Goal: Information Seeking & Learning: Learn about a topic

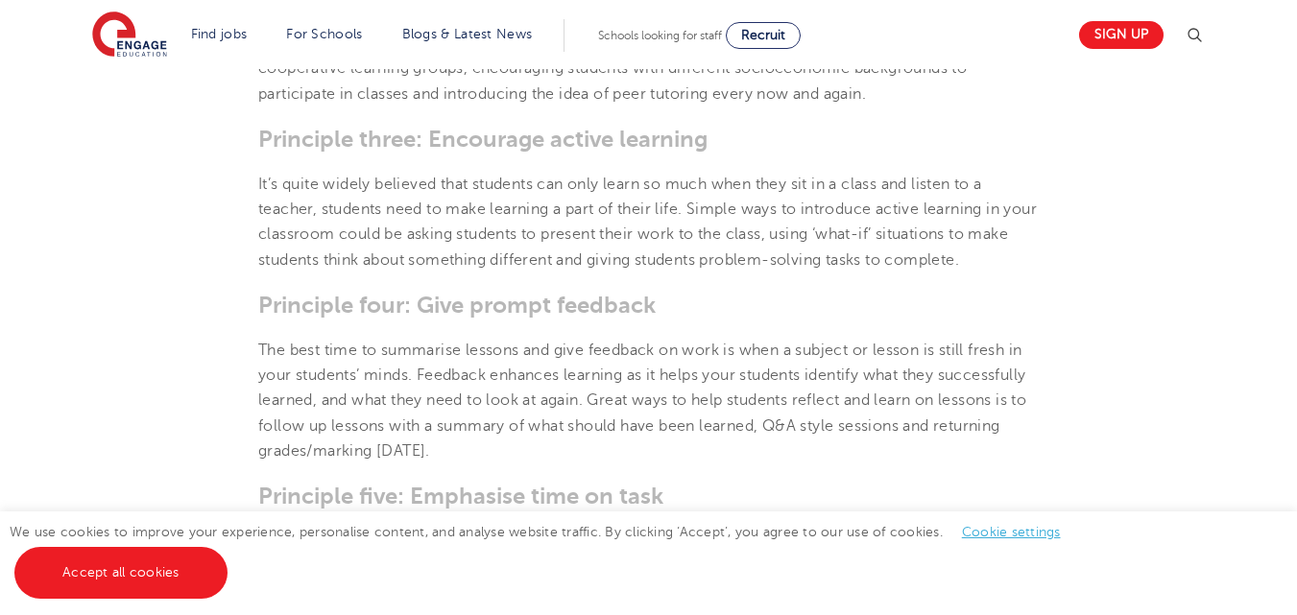
scroll to position [1289, 0]
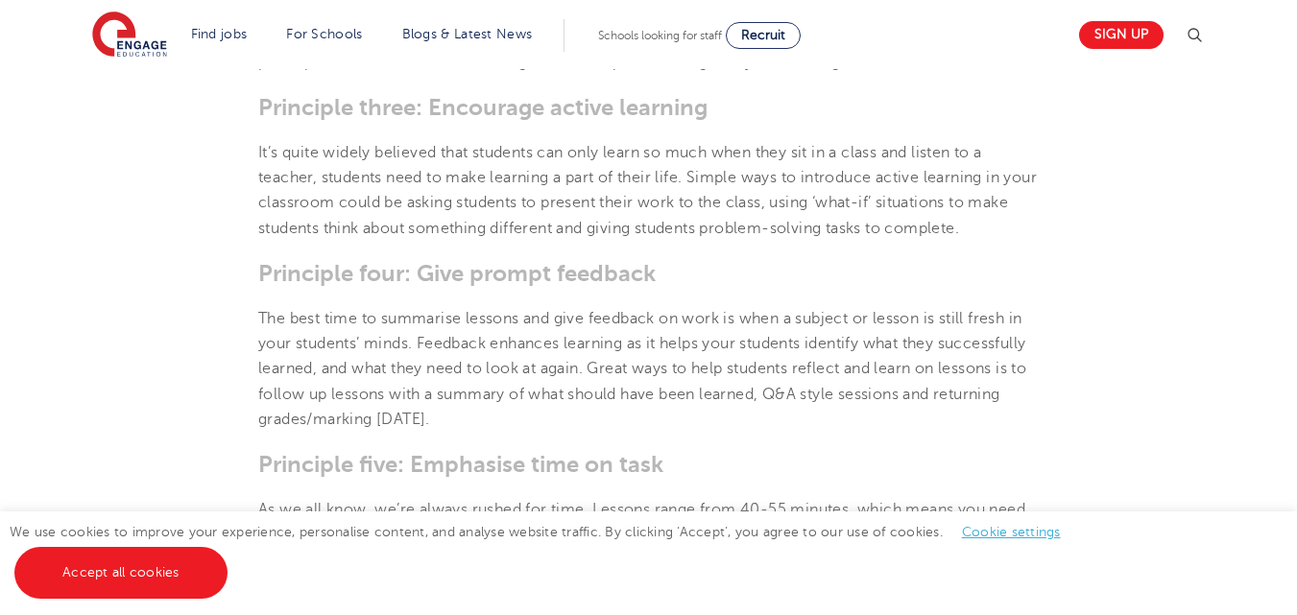
click at [1294, 284] on html "Find jobs All vacancies We have one of the UK's largest database. and with hund…" at bounding box center [648, 606] width 1297 height 3790
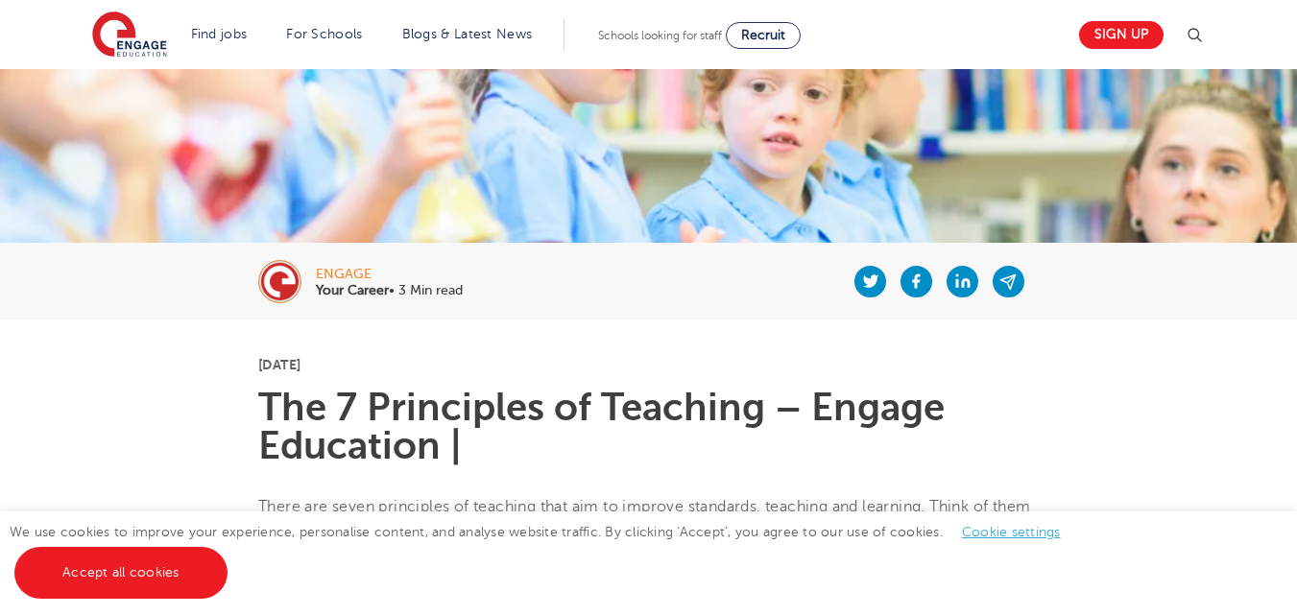
scroll to position [86, 0]
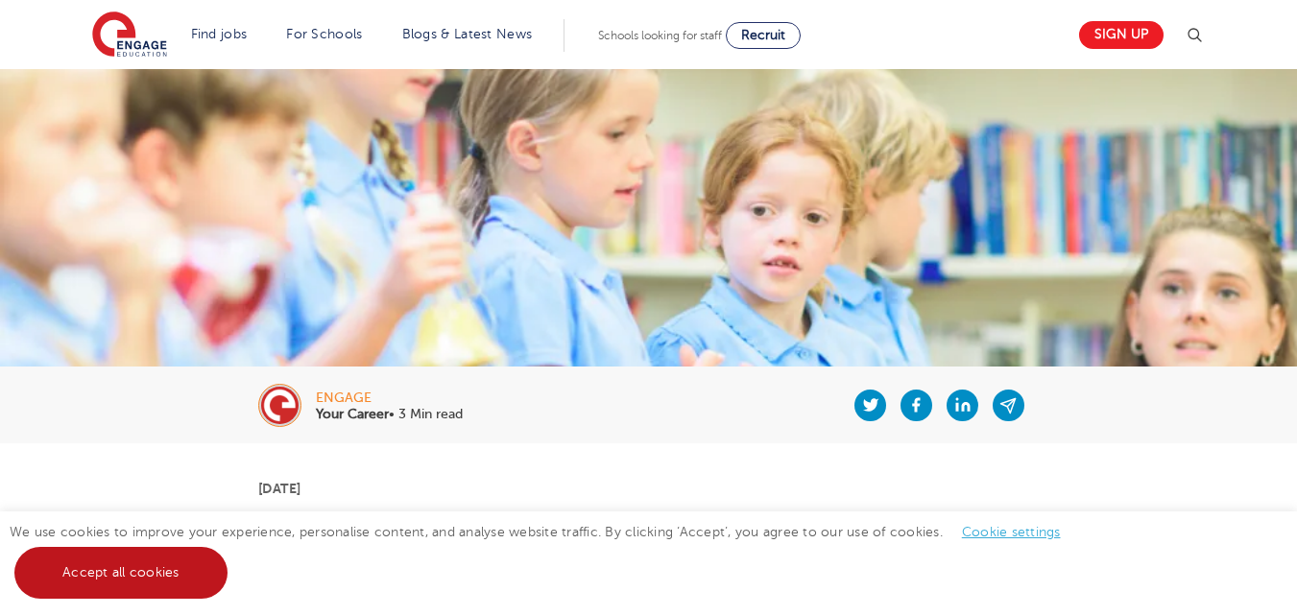
click at [151, 549] on link "Accept all cookies" at bounding box center [120, 573] width 213 height 52
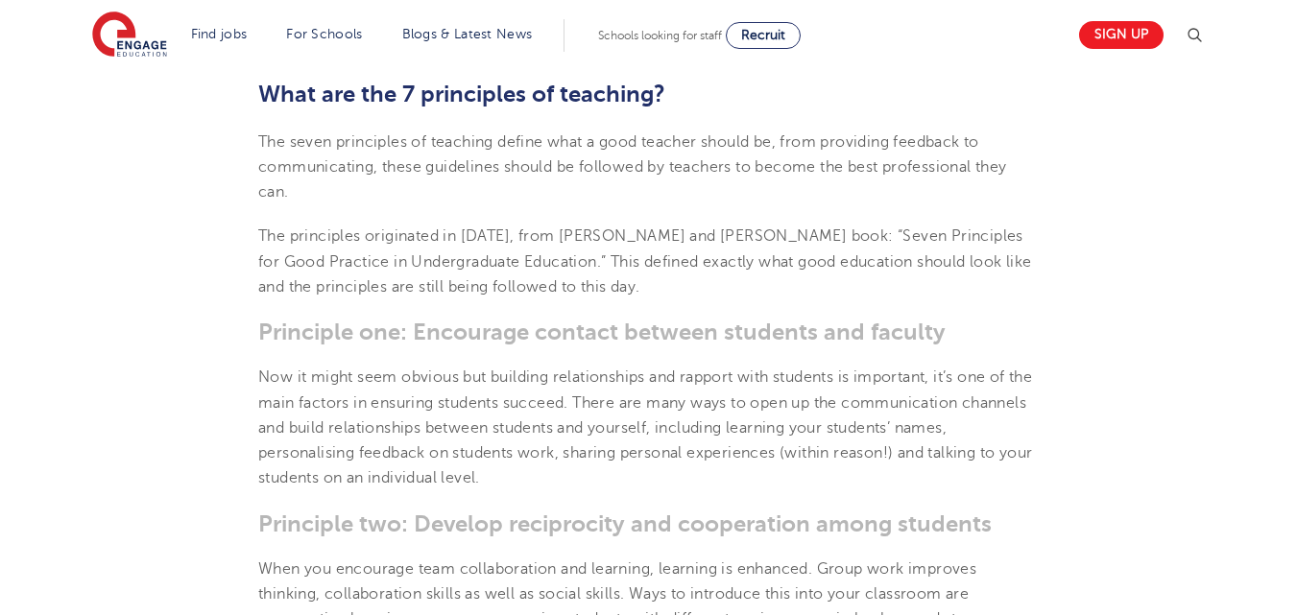
scroll to position [712, 0]
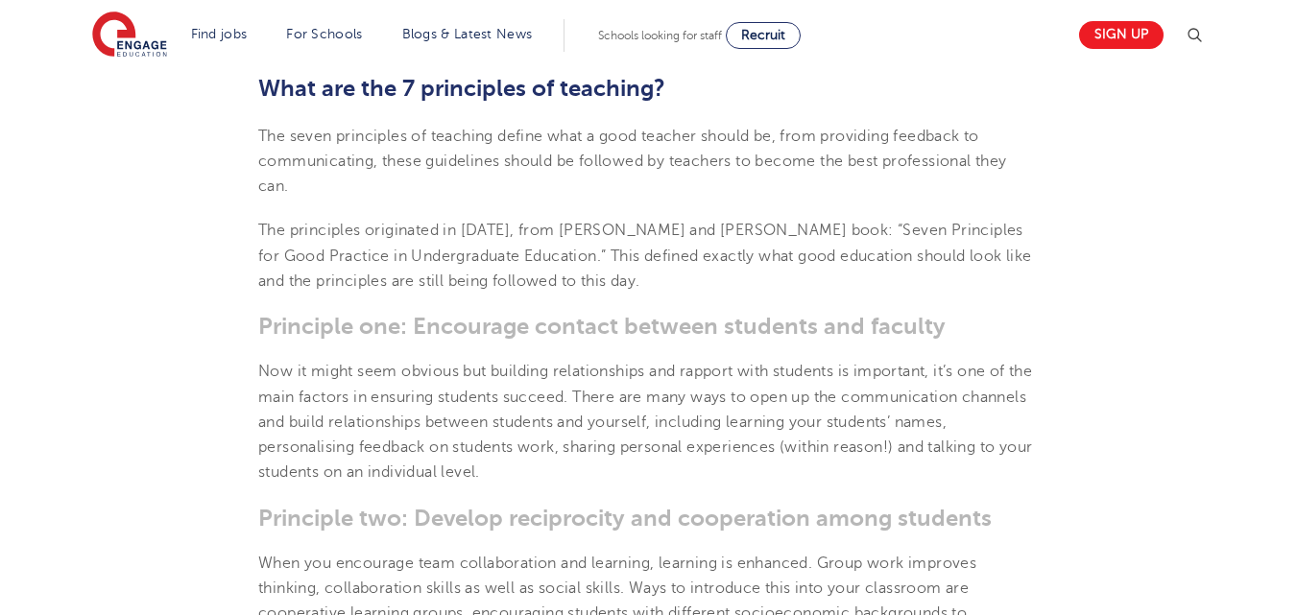
drag, startPoint x: 258, startPoint y: 135, endPoint x: 610, endPoint y: 180, distance: 355.1
click at [610, 180] on p "The seven principles of teaching define what a good teacher should be, from pro…" at bounding box center [648, 162] width 780 height 76
copy span "The seven principles of teaching define what a good teacher should be, from pro…"
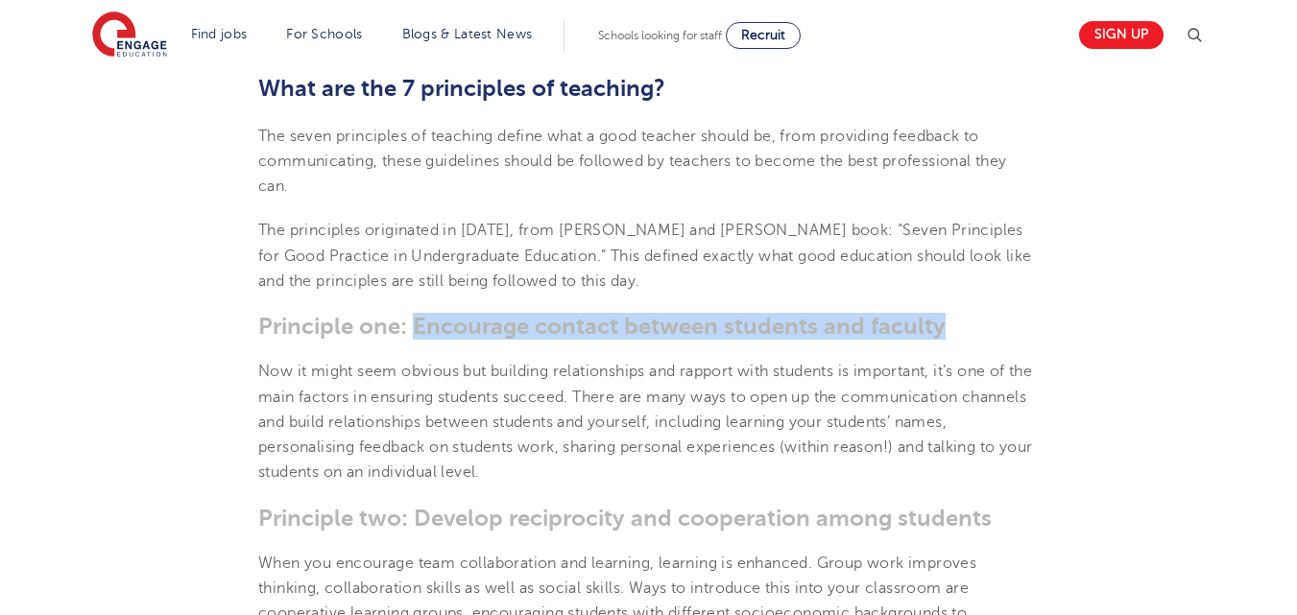
drag, startPoint x: 413, startPoint y: 327, endPoint x: 959, endPoint y: 333, distance: 546.2
click at [959, 333] on h3 "Principle one: Encourage contact between students and faculty" at bounding box center [648, 326] width 780 height 27
copy h3 "Encourage contact between students and faculty"
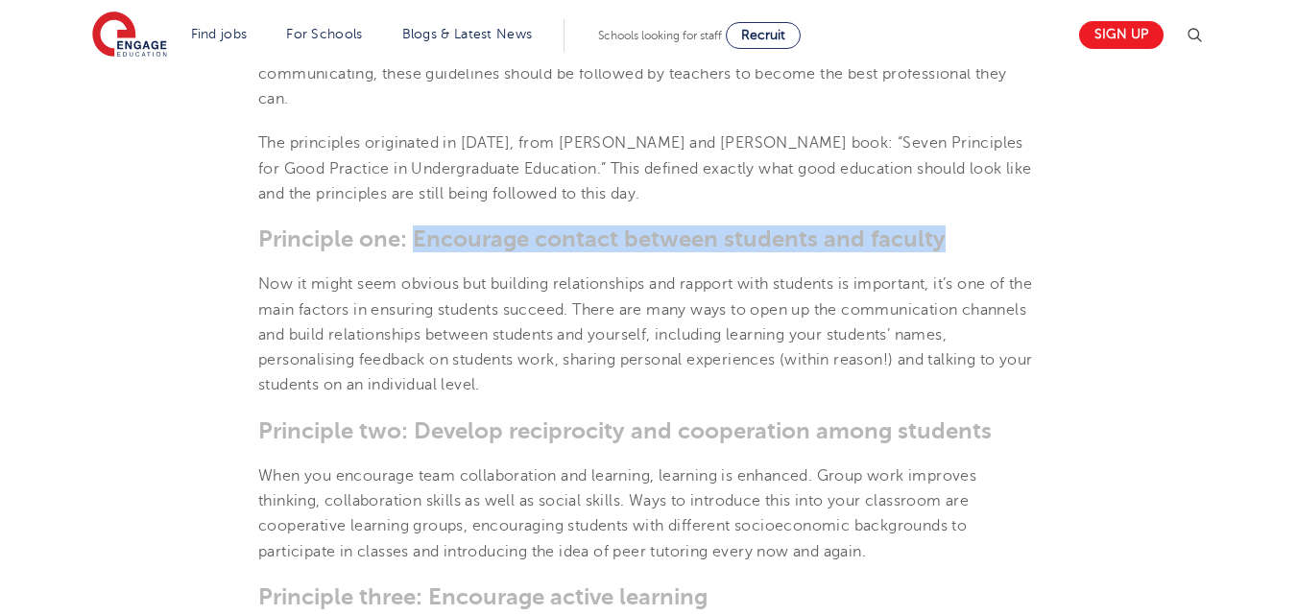
scroll to position [805, 0]
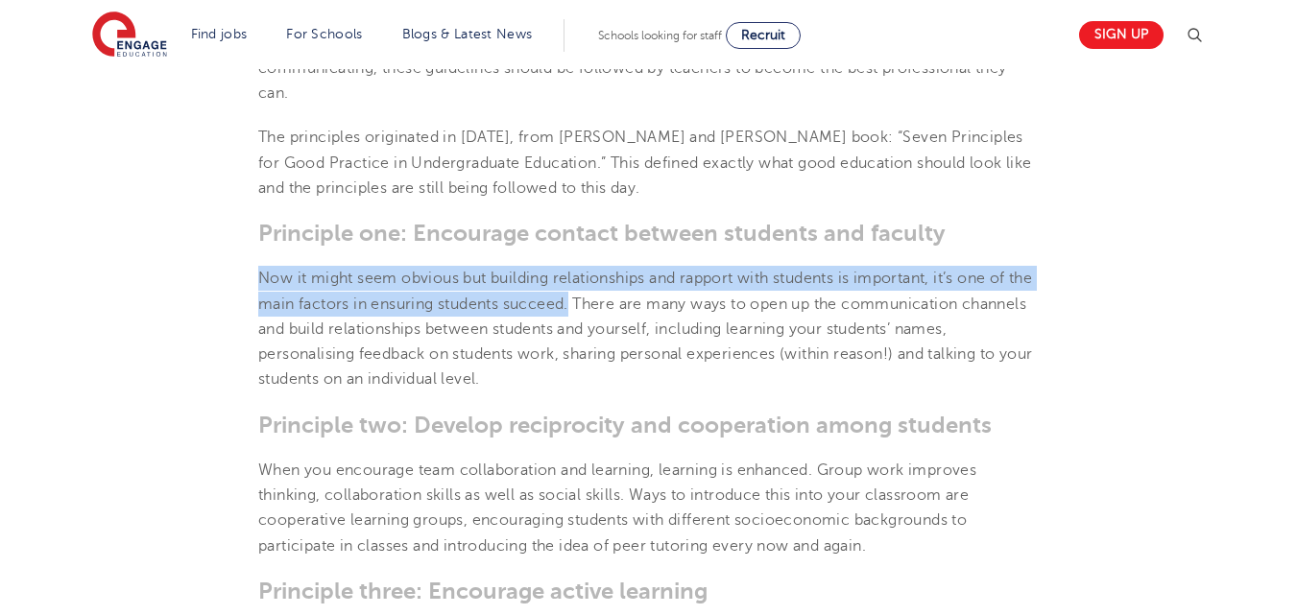
drag, startPoint x: 258, startPoint y: 279, endPoint x: 604, endPoint y: 305, distance: 346.5
click at [604, 305] on p "Now it might seem obvious but building relationships and rapport with students …" at bounding box center [648, 329] width 780 height 126
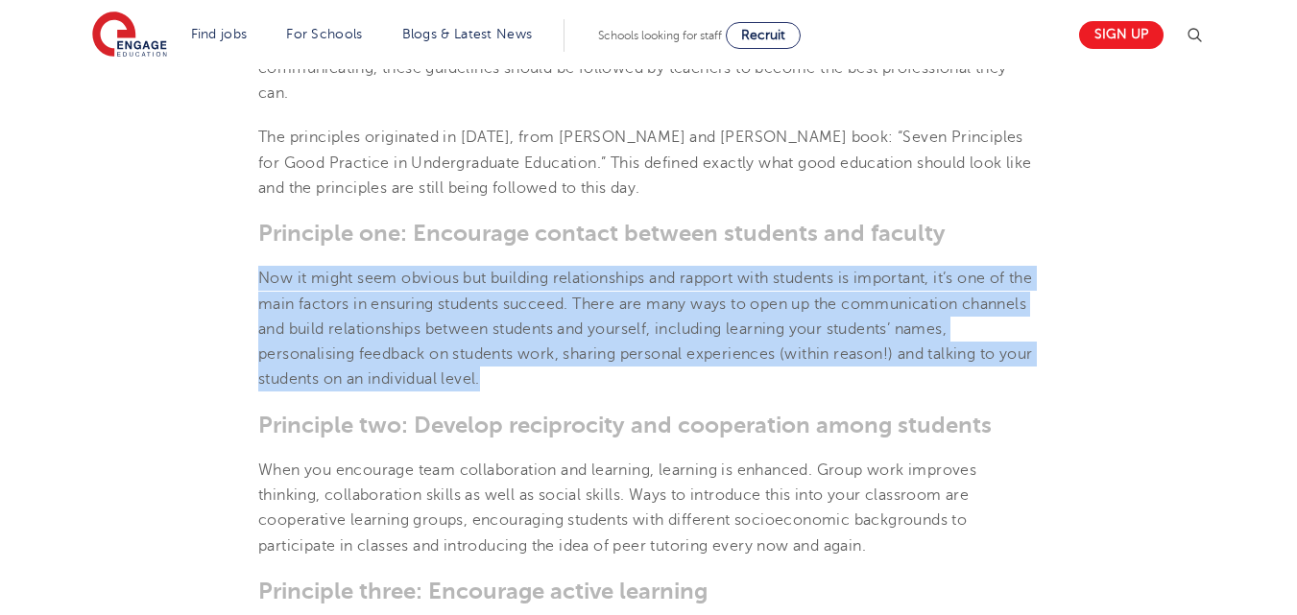
drag, startPoint x: 258, startPoint y: 273, endPoint x: 558, endPoint y: 392, distance: 322.2
click at [558, 392] on p "Now it might seem obvious but building relationships and rapport with students …" at bounding box center [648, 329] width 780 height 126
copy p "Now it might seem obvious but building relationships and rapport with students …"
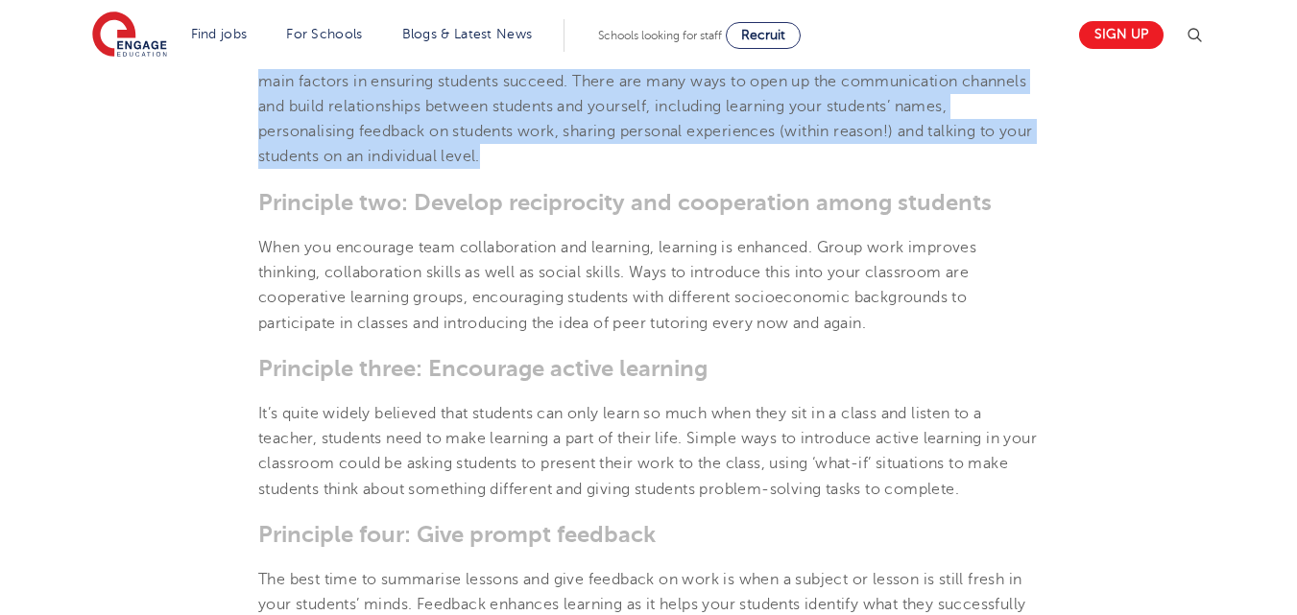
scroll to position [1035, 0]
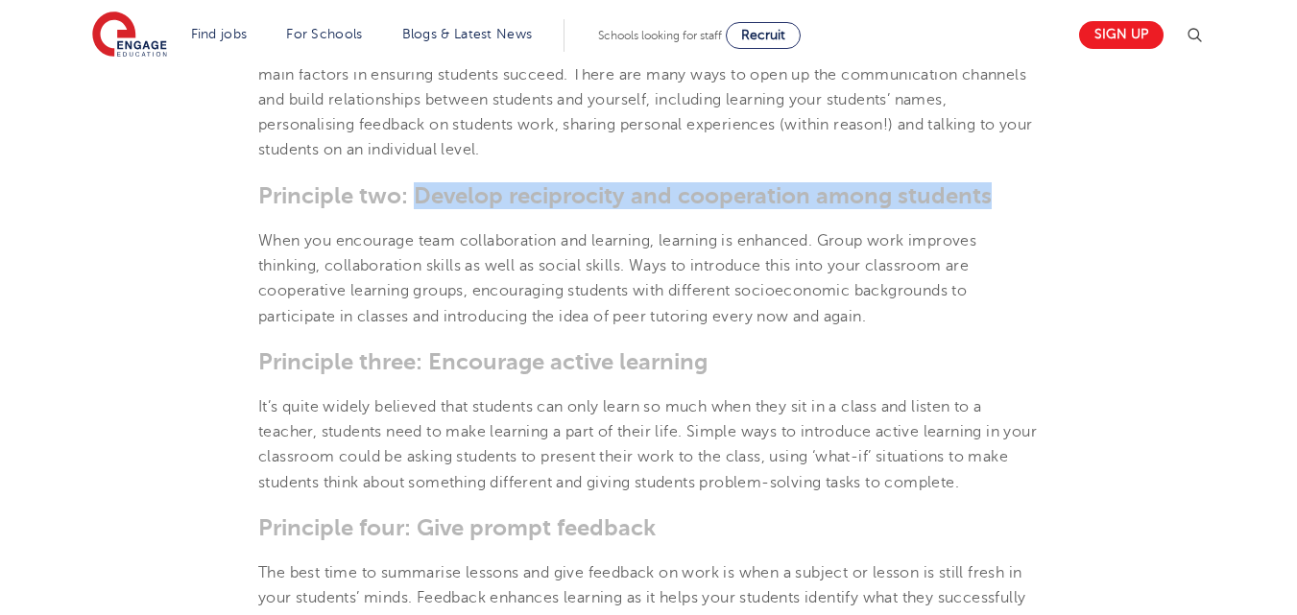
drag, startPoint x: 414, startPoint y: 189, endPoint x: 996, endPoint y: 197, distance: 582.7
click at [996, 197] on h3 "Principle two: Develop reciprocity and cooperation among students" at bounding box center [648, 195] width 780 height 27
copy h3 "Develop reciprocity and cooperation among students"
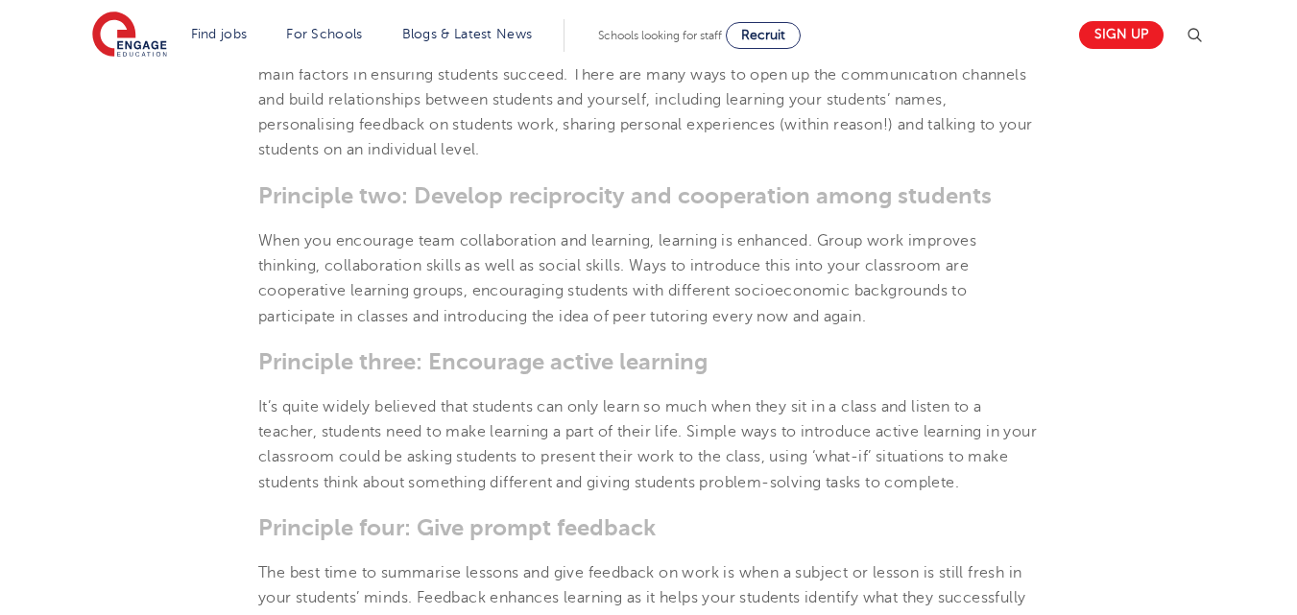
click at [948, 341] on section "[DATE] The 7 Principles of Teaching – Engage Education | There are seven princi…" at bounding box center [648, 538] width 1164 height 2086
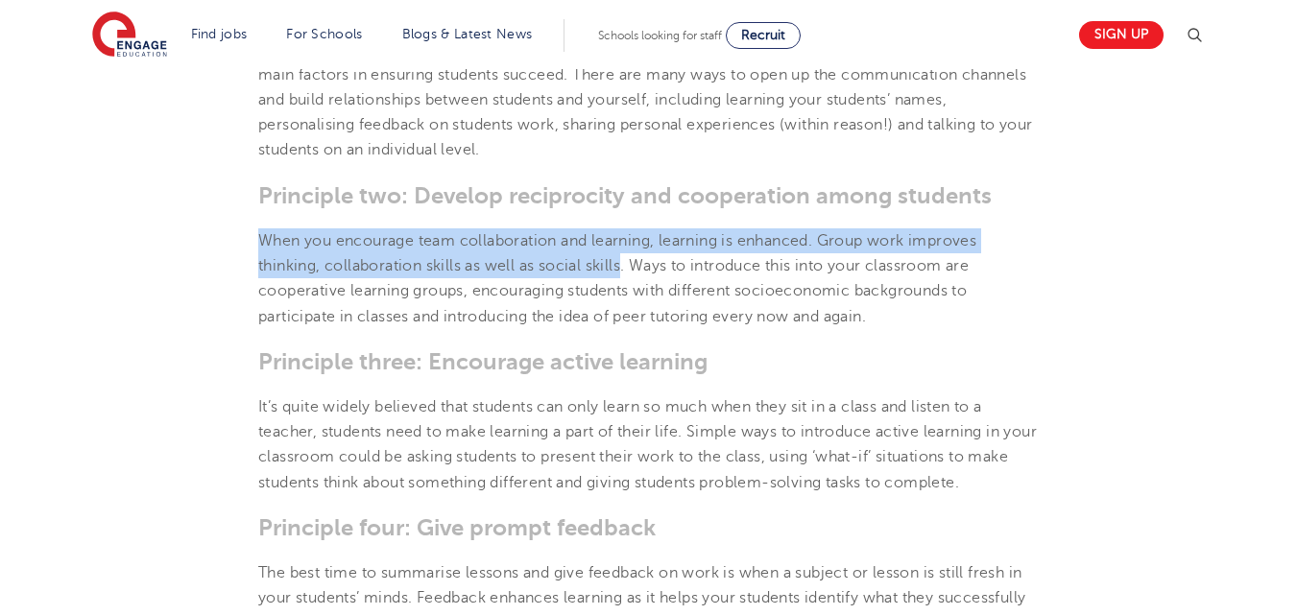
drag, startPoint x: 263, startPoint y: 238, endPoint x: 624, endPoint y: 264, distance: 361.8
click at [624, 264] on p "When you encourage team collaboration and learning, learning is enhanced. Group…" at bounding box center [648, 278] width 780 height 101
copy p "When you encourage team collaboration and learning, learning is enhanced. Group…"
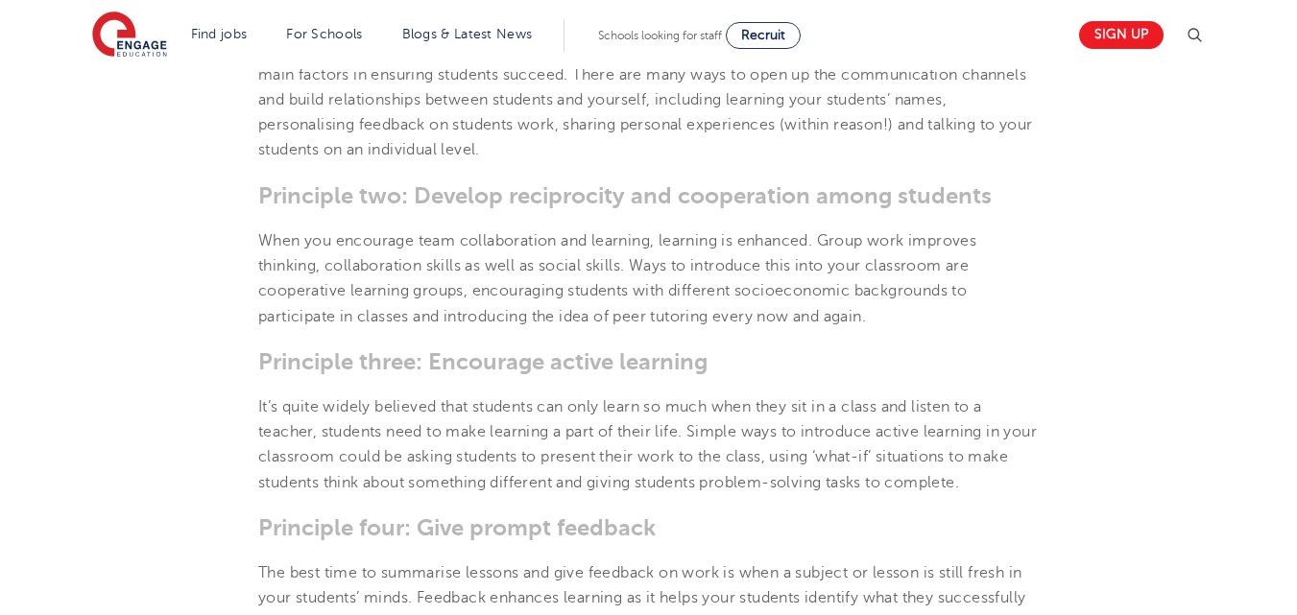
click at [899, 359] on h3 "Principle three: Encourage active learning" at bounding box center [648, 361] width 780 height 27
drag, startPoint x: 429, startPoint y: 354, endPoint x: 714, endPoint y: 367, distance: 285.3
click at [714, 367] on h3 "Principle three: Encourage active learning" at bounding box center [648, 361] width 780 height 27
copy h3 "Encourage active learning"
click at [249, 418] on section "[DATE] The 7 Principles of Teaching – Engage Education | There are seven princi…" at bounding box center [648, 538] width 1164 height 2086
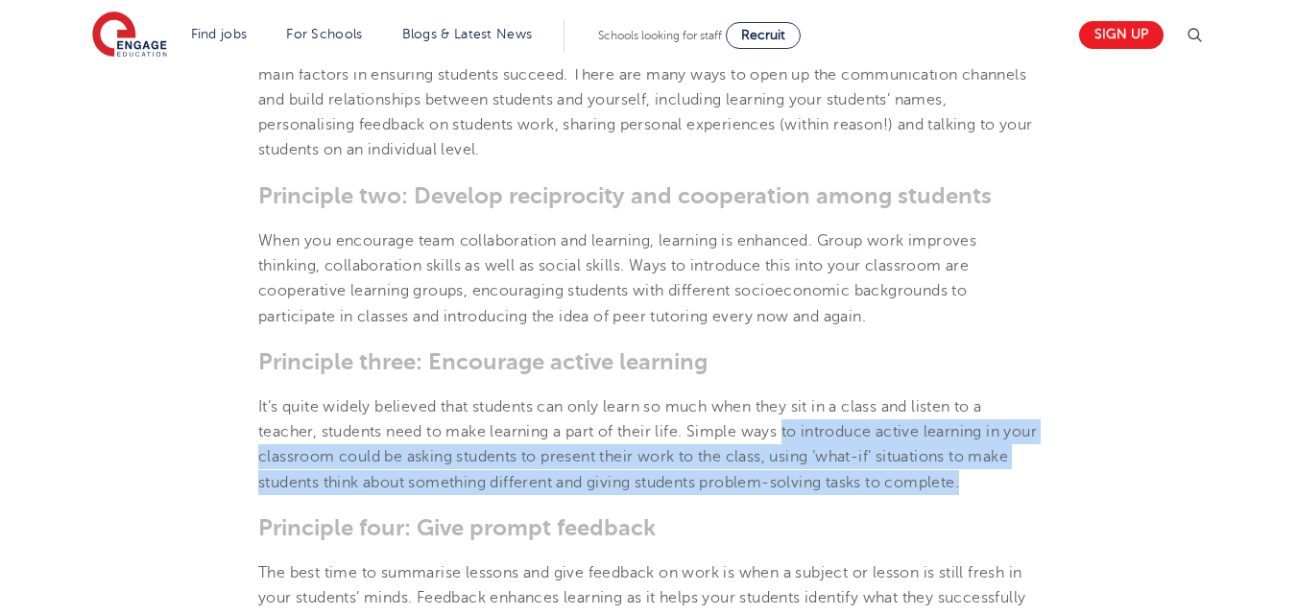
drag, startPoint x: 788, startPoint y: 428, endPoint x: 1027, endPoint y: 483, distance: 245.2
click at [1027, 483] on p "It’s quite widely believed that students can only learn so much when they sit i…" at bounding box center [648, 444] width 780 height 101
copy p "to introduce active learning in your classroom could be asking students to pres…"
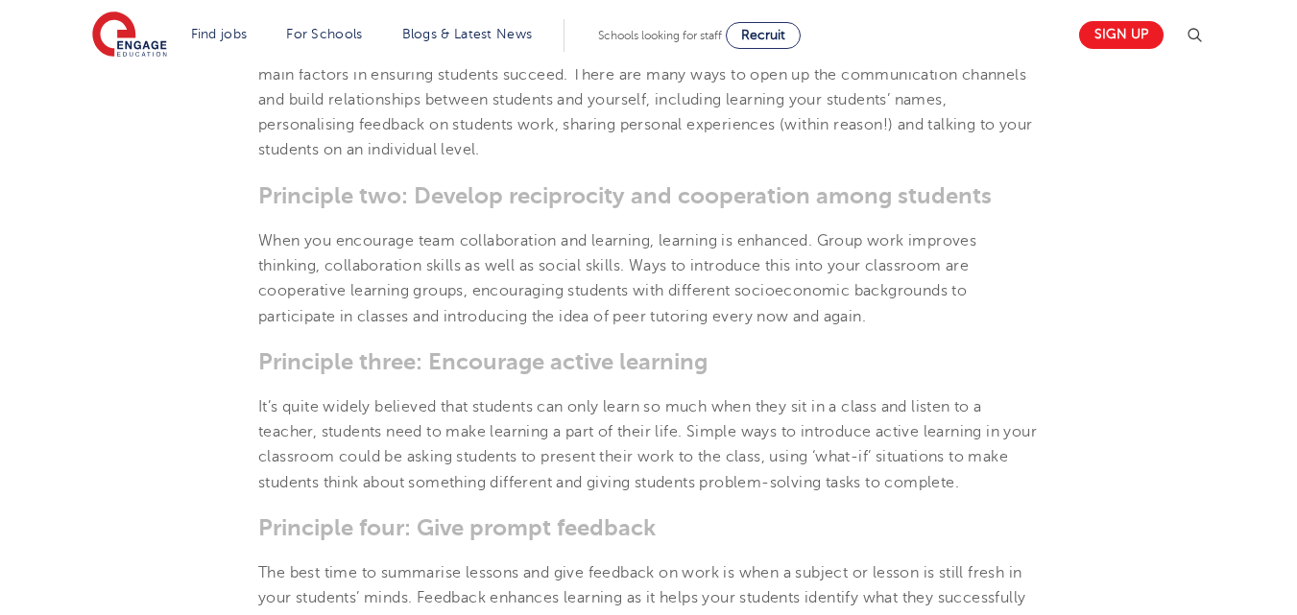
click at [1071, 315] on section "[DATE] The 7 Principles of Teaching – Engage Education | There are seven princi…" at bounding box center [648, 538] width 1164 height 2086
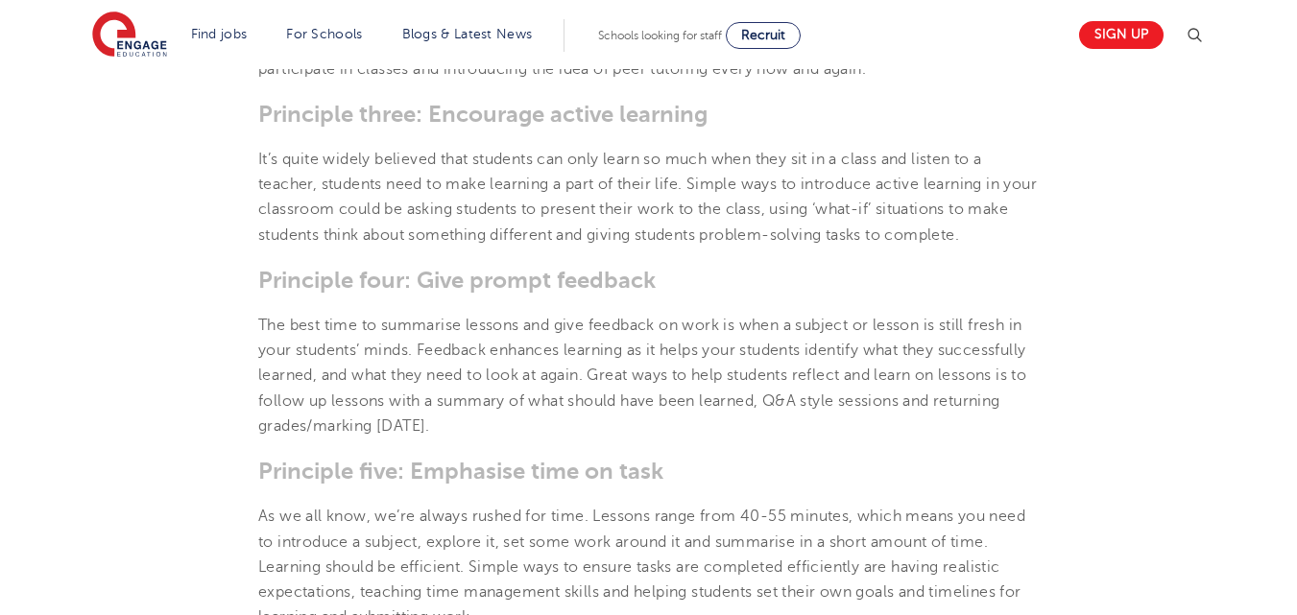
scroll to position [1227, 0]
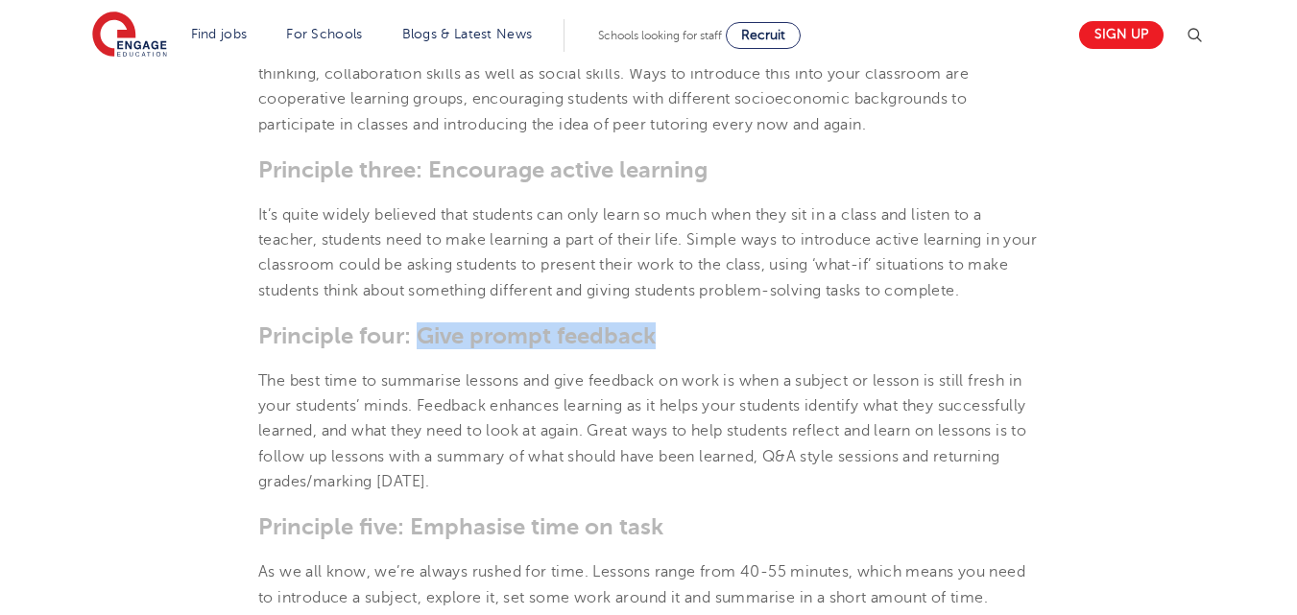
drag, startPoint x: 417, startPoint y: 333, endPoint x: 662, endPoint y: 344, distance: 245.9
click at [662, 344] on h3 "Principle four: Give prompt feedback" at bounding box center [648, 335] width 780 height 27
copy h3 "Give prompt feedback"
click at [808, 316] on section "[DATE] The 7 Principles of Teaching – Engage Education | There are seven princi…" at bounding box center [648, 346] width 1164 height 2086
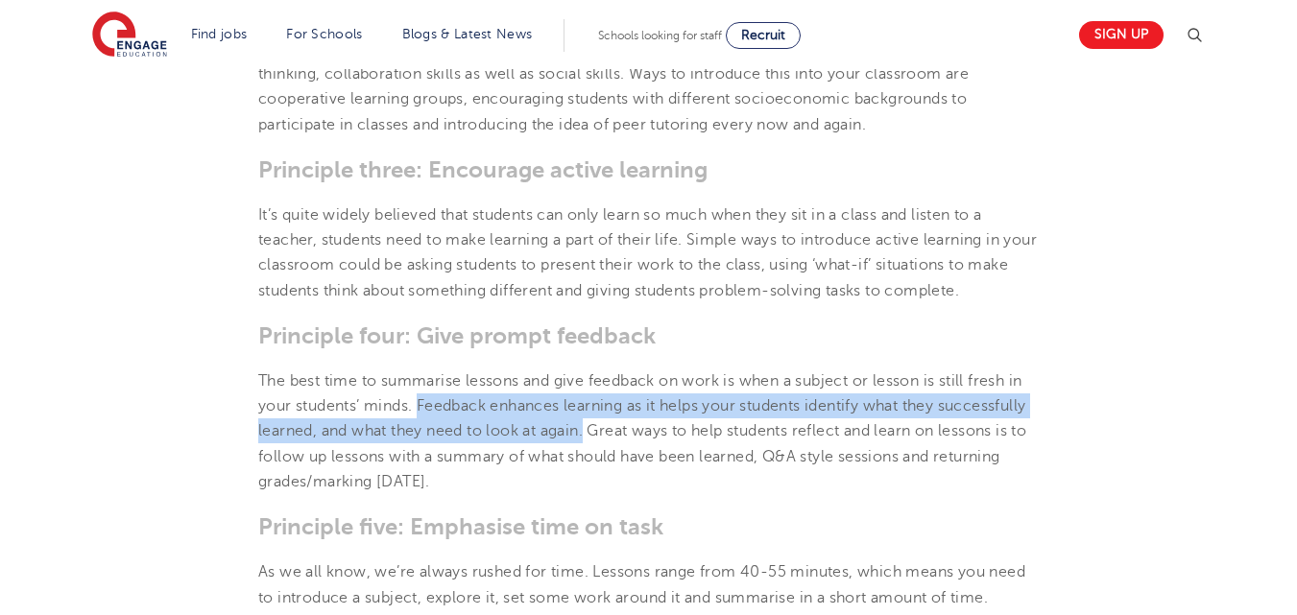
drag, startPoint x: 420, startPoint y: 401, endPoint x: 681, endPoint y: 436, distance: 263.3
click at [681, 436] on p "The best time to summarise lessons and give feedback on work is when a subject …" at bounding box center [648, 432] width 780 height 126
copy p "Feedback enhances learning as it helps your students identify what they success…"
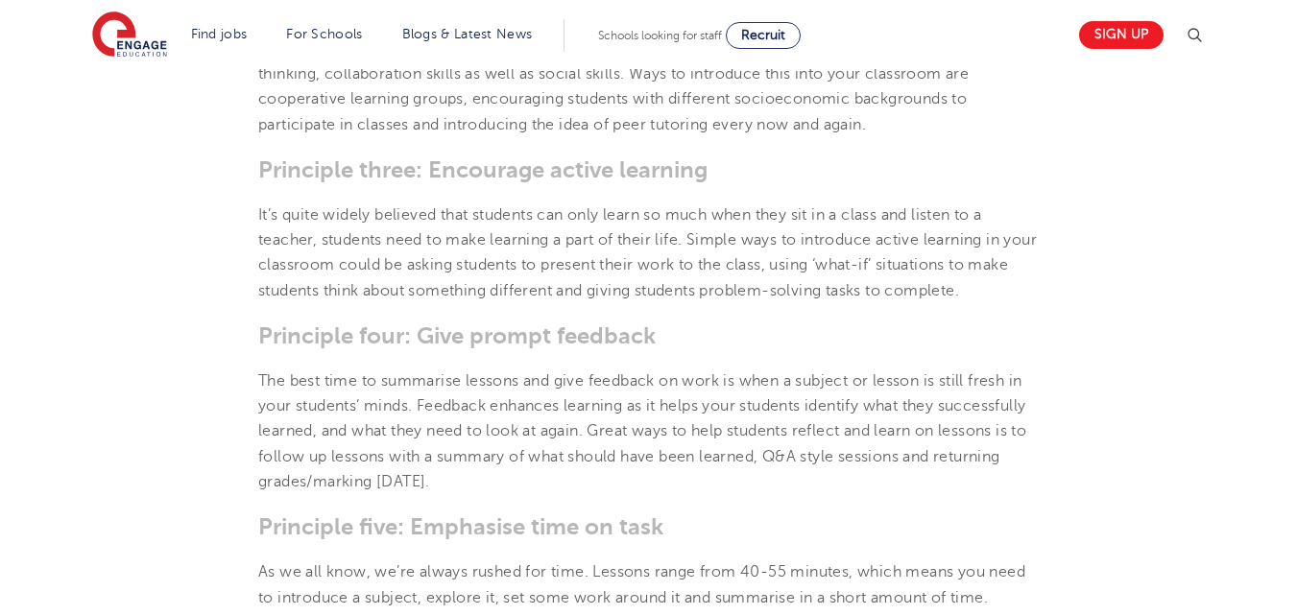
click at [693, 518] on h3 "Principle five: Emphasise time on task" at bounding box center [648, 526] width 780 height 27
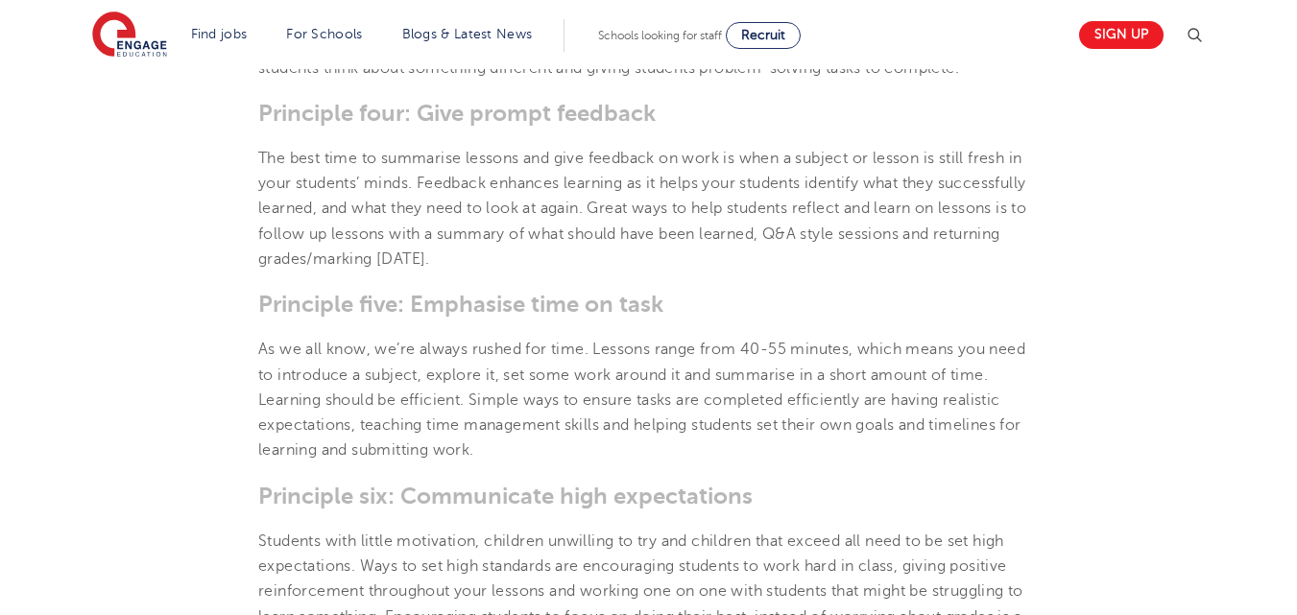
scroll to position [1474, 0]
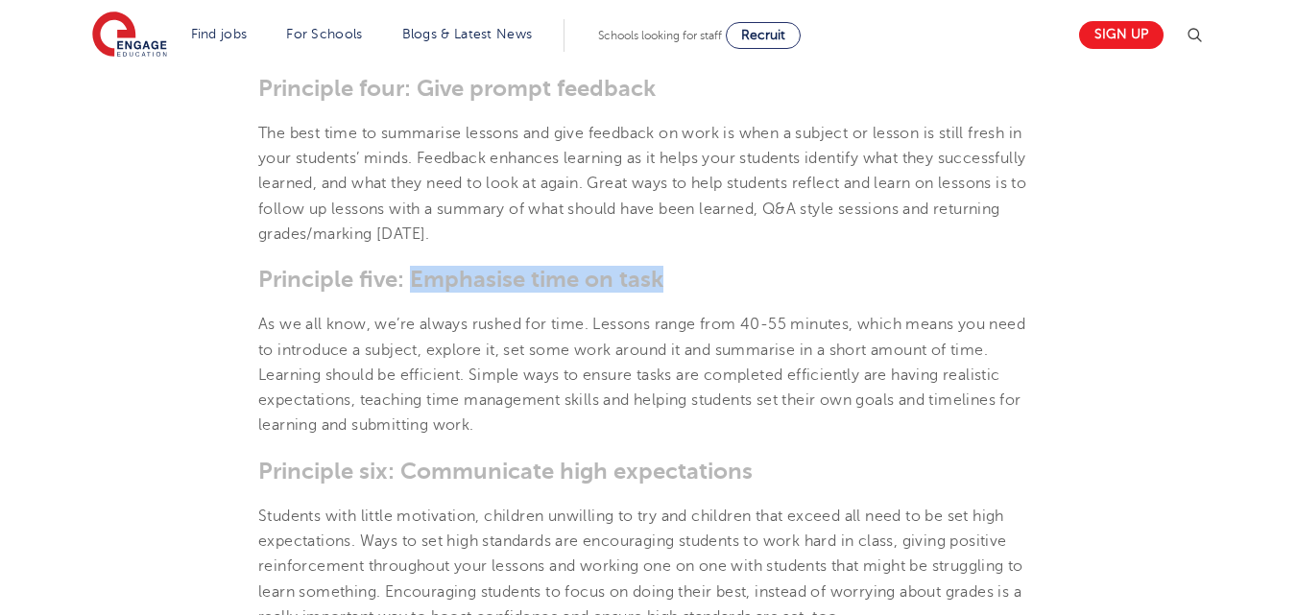
drag, startPoint x: 411, startPoint y: 277, endPoint x: 669, endPoint y: 289, distance: 258.4
click at [669, 289] on h3 "Principle five: Emphasise time on task" at bounding box center [648, 279] width 780 height 27
copy h3 "Emphasise time on task"
click at [551, 441] on section "[DATE] The 7 Principles of Teaching – Engage Education | There are seven princi…" at bounding box center [648, 99] width 1164 height 2086
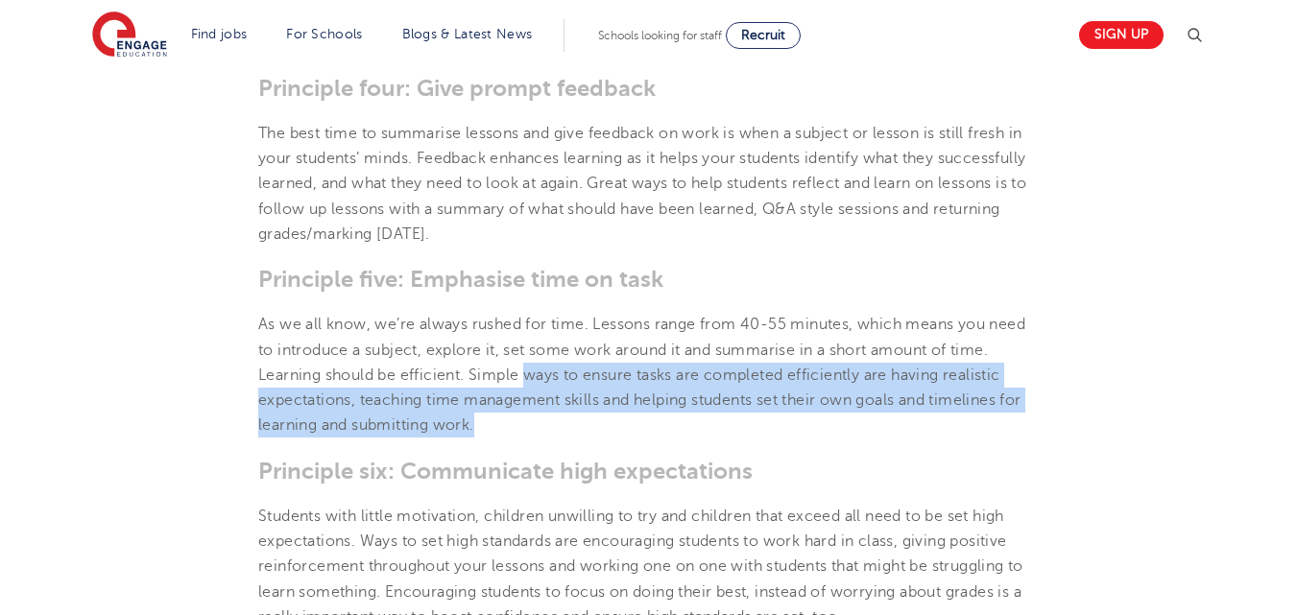
drag, startPoint x: 526, startPoint y: 375, endPoint x: 985, endPoint y: 431, distance: 462.2
click at [985, 431] on p "As we all know, we’re always rushed for time. Lessons range from 40-55 minutes,…" at bounding box center [648, 375] width 780 height 126
click at [1163, 402] on section "[DATE] The 7 Principles of Teaching – Engage Education | There are seven princi…" at bounding box center [648, 99] width 1164 height 2086
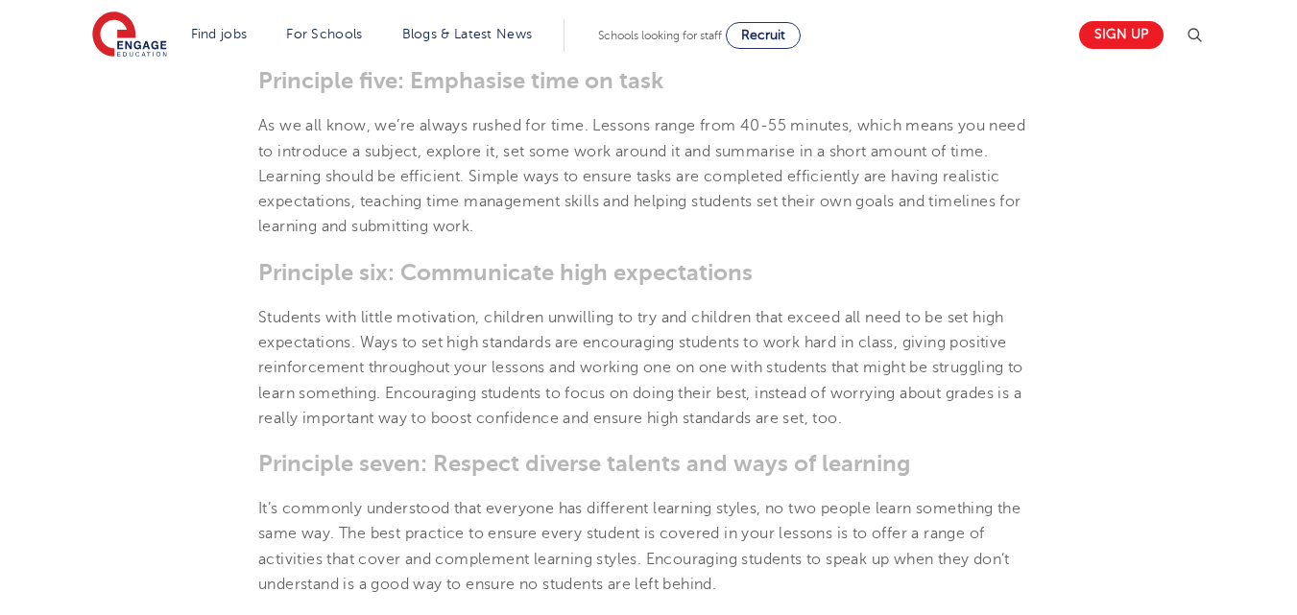
scroll to position [1772, 0]
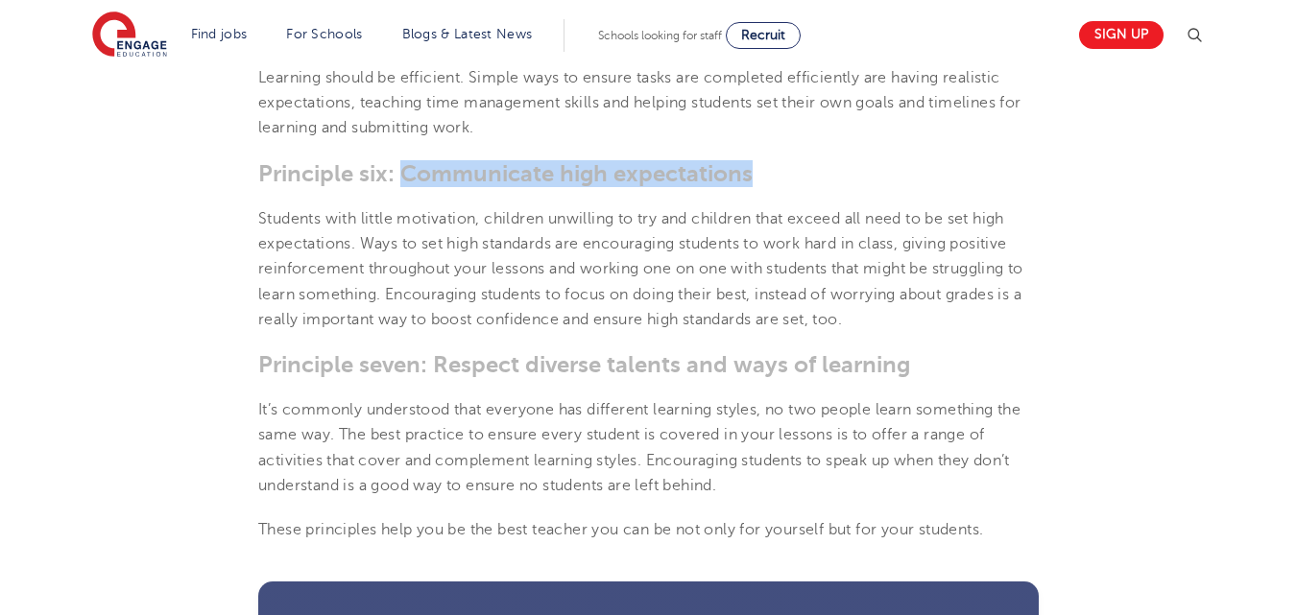
drag, startPoint x: 400, startPoint y: 176, endPoint x: 762, endPoint y: 179, distance: 361.9
click at [762, 179] on h3 "Principle six: Communicate high expectations" at bounding box center [648, 173] width 780 height 27
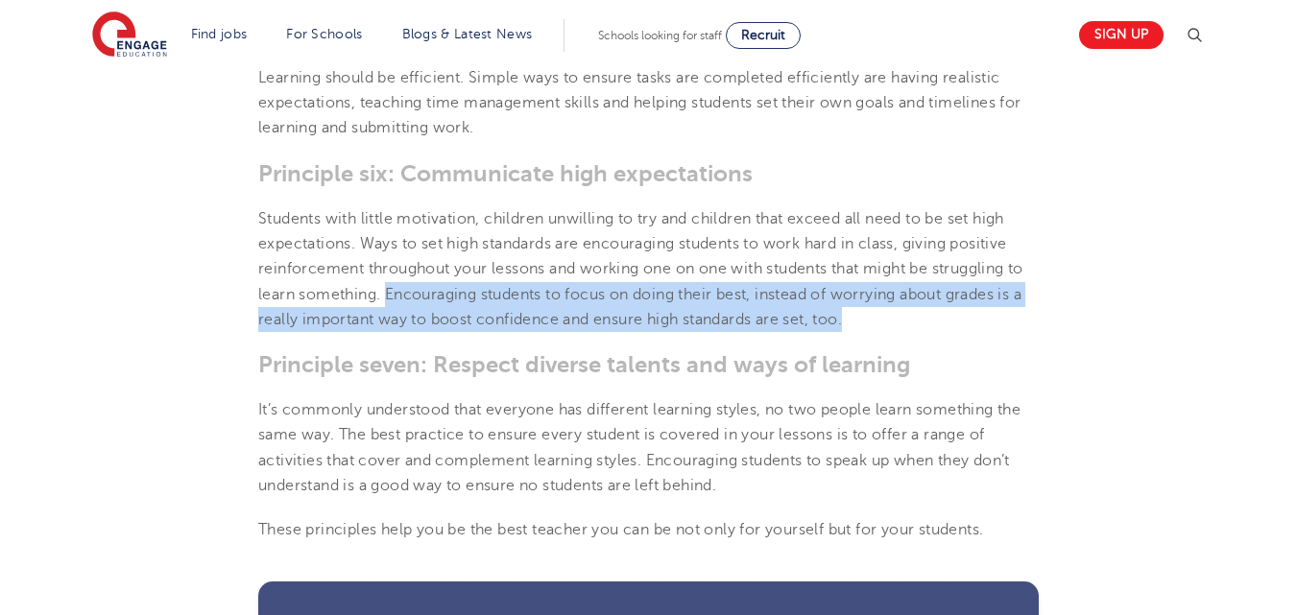
drag, startPoint x: 385, startPoint y: 289, endPoint x: 868, endPoint y: 318, distance: 483.6
click at [868, 318] on p "Students with little motivation, children unwilling to try and children that ex…" at bounding box center [648, 269] width 780 height 126
click at [868, 316] on p "Students with little motivation, children unwilling to try and children that ex…" at bounding box center [648, 269] width 780 height 126
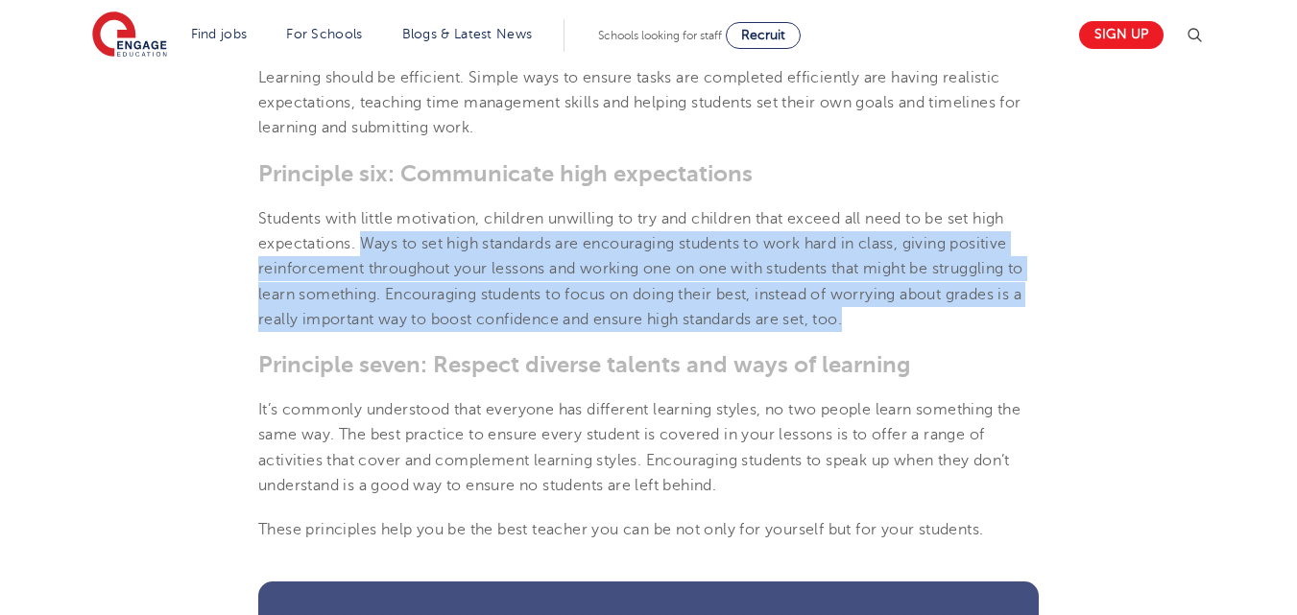
drag, startPoint x: 362, startPoint y: 238, endPoint x: 865, endPoint y: 326, distance: 510.6
click at [865, 326] on p "Students with little motivation, children unwilling to try and children that ex…" at bounding box center [648, 269] width 780 height 126
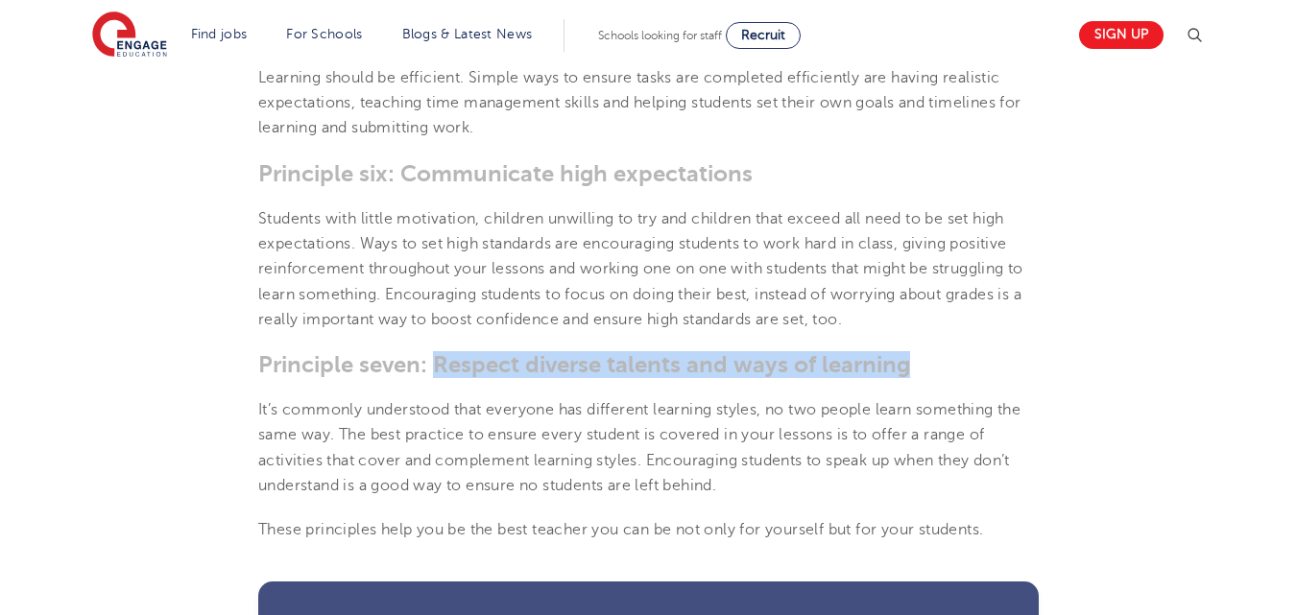
drag, startPoint x: 435, startPoint y: 355, endPoint x: 940, endPoint y: 370, distance: 505.1
click at [940, 370] on h3 "Principle seven: Respect diverse talents and ways of learning" at bounding box center [648, 364] width 780 height 27
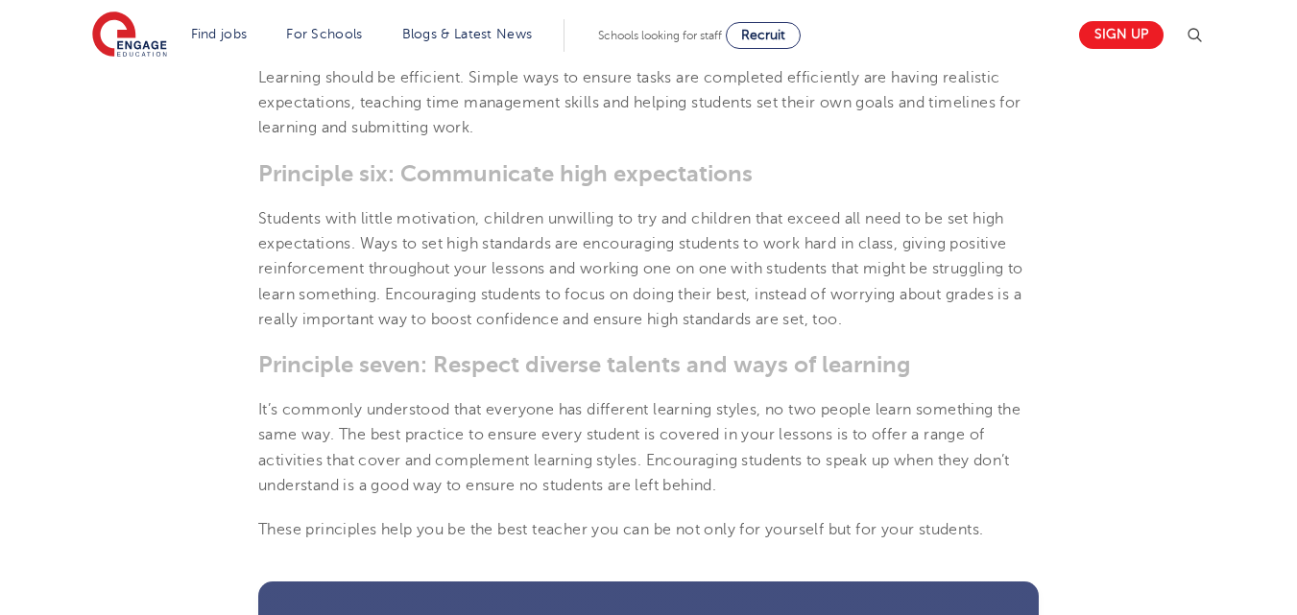
click at [768, 494] on p "It’s commonly understood that everyone has different learning styles, no two pe…" at bounding box center [648, 447] width 780 height 101
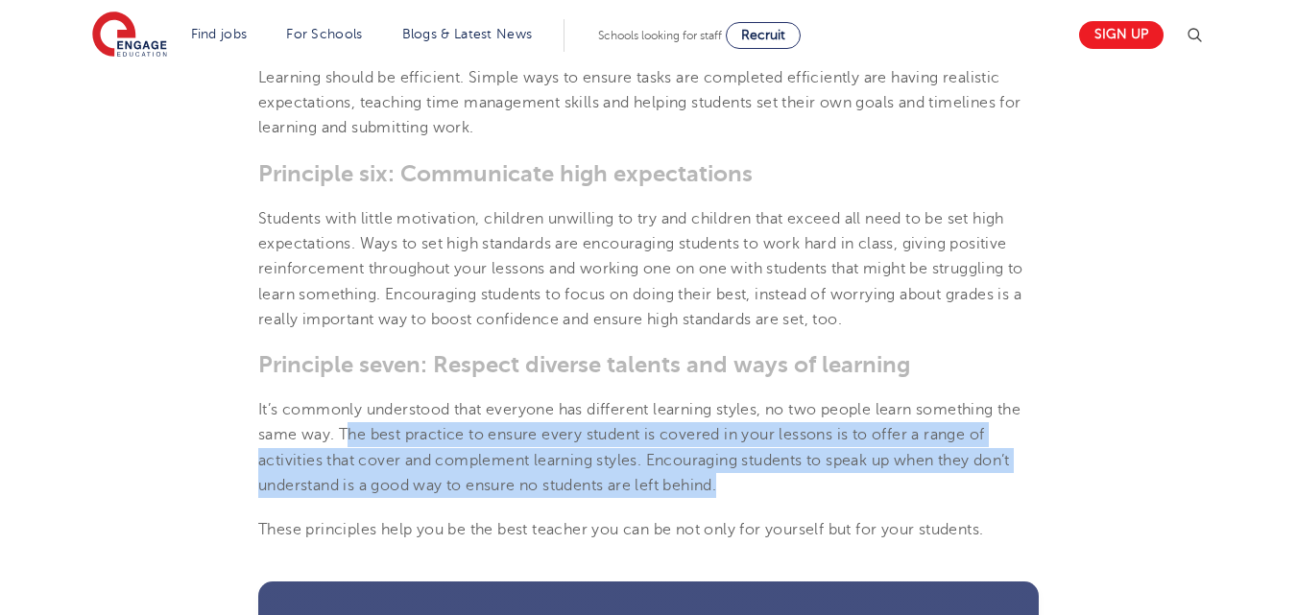
drag, startPoint x: 345, startPoint y: 431, endPoint x: 752, endPoint y: 489, distance: 411.0
click at [752, 489] on p "It’s commonly understood that everyone has different learning styles, no two pe…" at bounding box center [648, 447] width 780 height 101
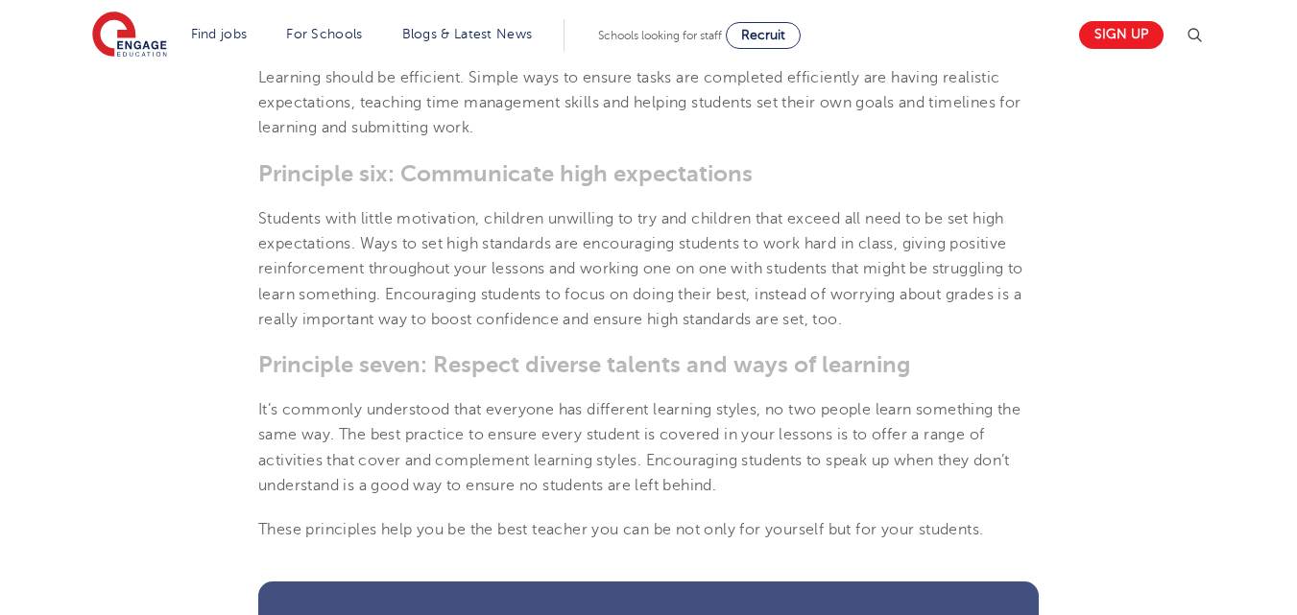
click at [338, 427] on p "It’s commonly understood that everyone has different learning styles, no two pe…" at bounding box center [648, 447] width 780 height 101
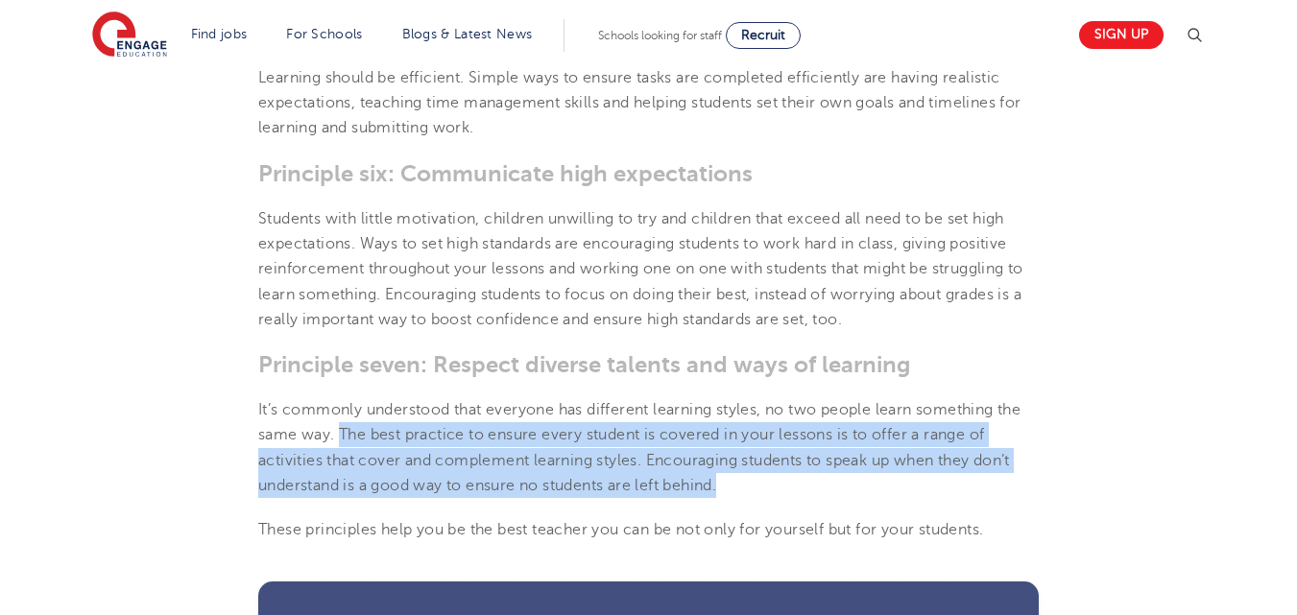
drag, startPoint x: 341, startPoint y: 433, endPoint x: 729, endPoint y: 491, distance: 393.1
click at [729, 491] on p "It’s commonly understood that everyone has different learning styles, no two pe…" at bounding box center [648, 447] width 780 height 101
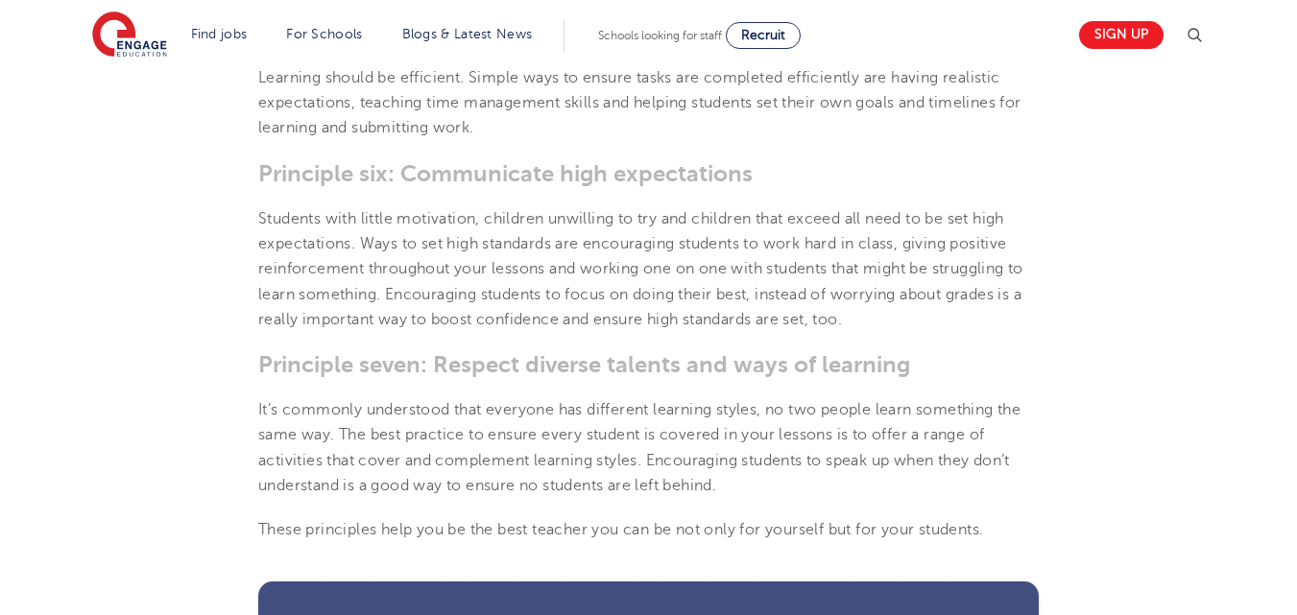
click at [316, 534] on p "These principles help you be the best teacher you can be not only for yourself …" at bounding box center [648, 529] width 780 height 25
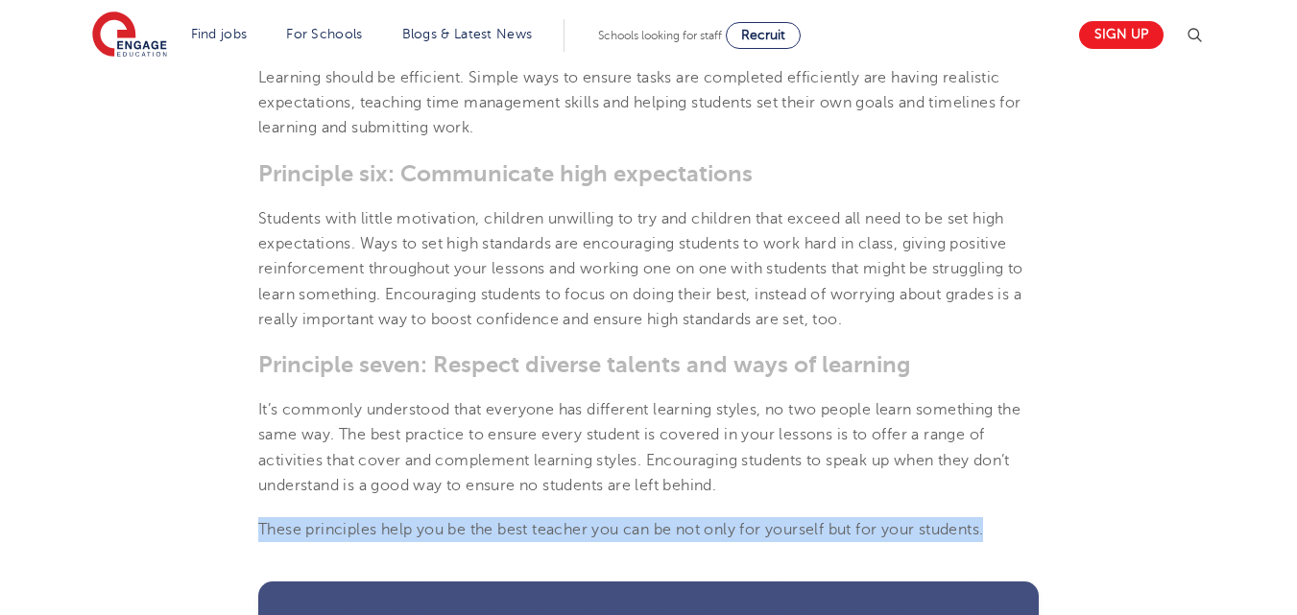
drag, startPoint x: 260, startPoint y: 523, endPoint x: 1005, endPoint y: 533, distance: 744.9
click at [1005, 533] on p "These principles help you be the best teacher you can be not only for yourself …" at bounding box center [648, 529] width 780 height 25
